Goal: Navigation & Orientation: Find specific page/section

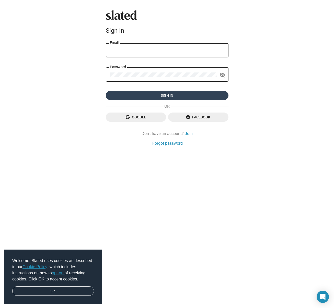
type input "[EMAIL_ADDRESS][DOMAIN_NAME]"
click at [153, 94] on span "Sign in" at bounding box center [167, 95] width 115 height 9
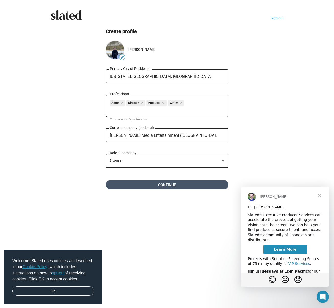
click at [169, 188] on span "Continue" at bounding box center [167, 184] width 115 height 9
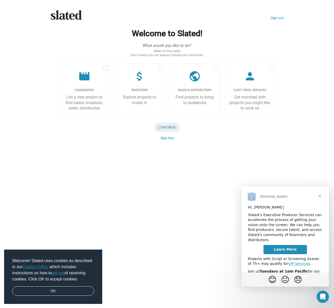
drag, startPoint x: 285, startPoint y: 194, endPoint x: 239, endPoint y: 186, distance: 46.8
click at [242, 187] on html "Mitchell Hi, Dennis. Slated’s Executive Producer Services can accelerate the pr…" at bounding box center [285, 237] width 87 height 100
click at [163, 138] on button "Skip this" at bounding box center [167, 138] width 13 height 4
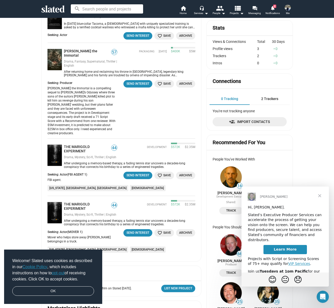
scroll to position [121, 0]
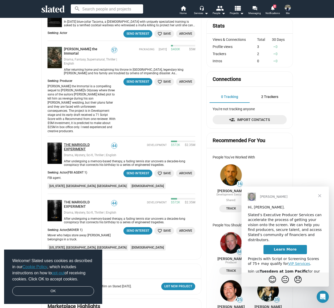
click at [71, 143] on link "THE MARIGOLD EXPERIMENT" at bounding box center [88, 147] width 48 height 9
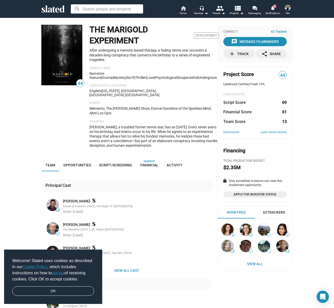
click at [184, 8] on mat-icon "home" at bounding box center [183, 8] width 6 height 6
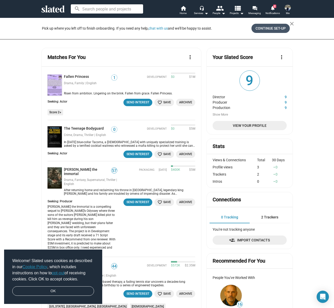
click at [269, 29] on span "Continue Set-up" at bounding box center [271, 28] width 30 height 9
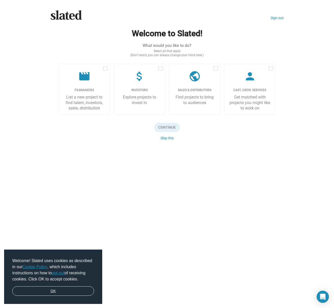
click at [49, 292] on link "OK" at bounding box center [53, 292] width 82 height 10
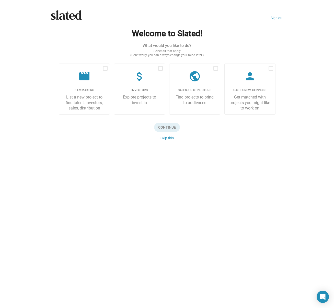
click at [65, 160] on div "Slated Sign out Welcome to Slated! What would you like to do? Select all that a…" at bounding box center [167, 154] width 334 height 308
